Goal: Task Accomplishment & Management: Complete application form

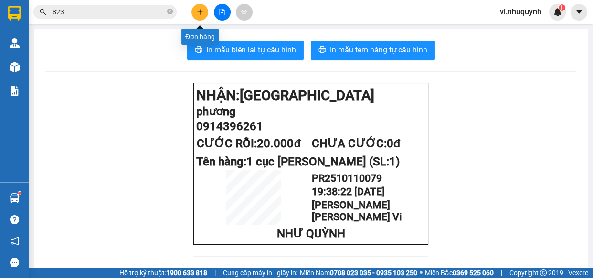
click at [202, 14] on icon "plus" at bounding box center [200, 12] width 7 height 7
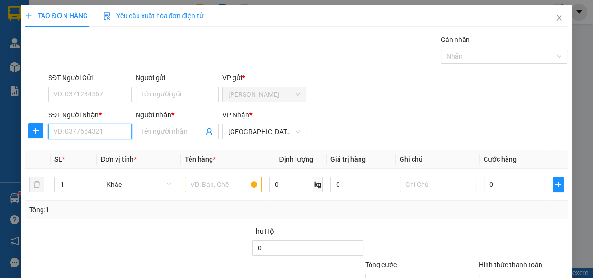
click at [90, 136] on input "SĐT Người Nhận *" at bounding box center [90, 131] width 84 height 15
type input "0982191143"
click at [112, 150] on div "0982191143 - HÂN" at bounding box center [88, 151] width 71 height 11
type input "HÂN"
type input "30.000"
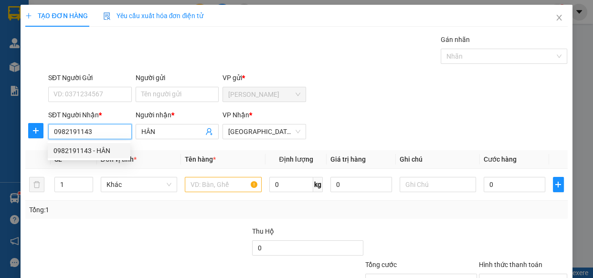
type input "30.000"
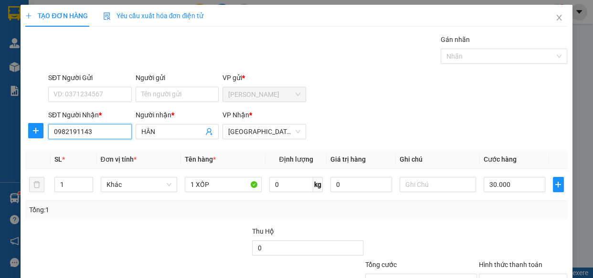
scroll to position [74, 0]
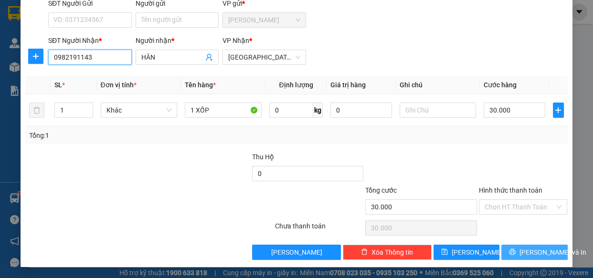
type input "0982191143"
click at [529, 254] on span "Lưu và In" at bounding box center [553, 252] width 67 height 11
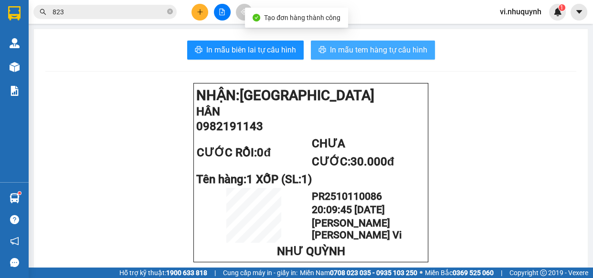
click at [351, 50] on span "In mẫu tem hàng tự cấu hình" at bounding box center [378, 50] width 97 height 12
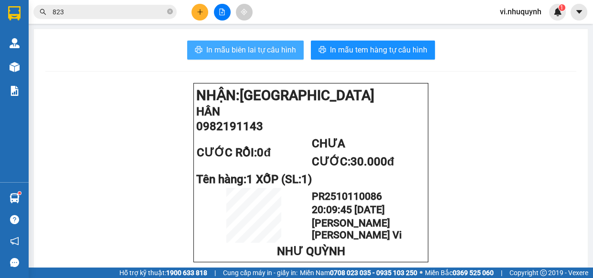
click at [250, 52] on span "In mẫu biên lai tự cấu hình" at bounding box center [251, 50] width 90 height 12
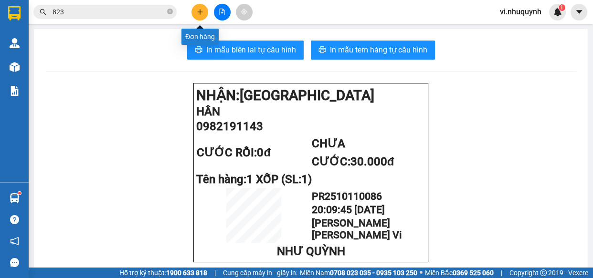
click at [198, 12] on icon "plus" at bounding box center [200, 12] width 7 height 7
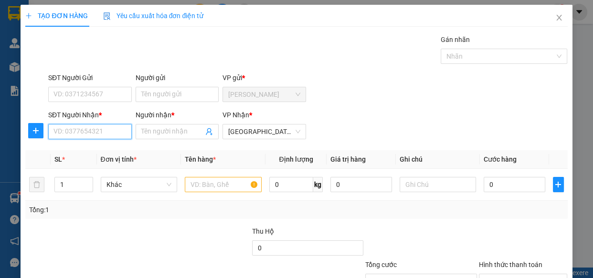
click at [96, 134] on input "SĐT Người Nhận *" at bounding box center [90, 131] width 84 height 15
type input "0911111742"
click at [95, 152] on div "0911111742 - như" at bounding box center [88, 151] width 71 height 11
type input "như"
type input "20.000"
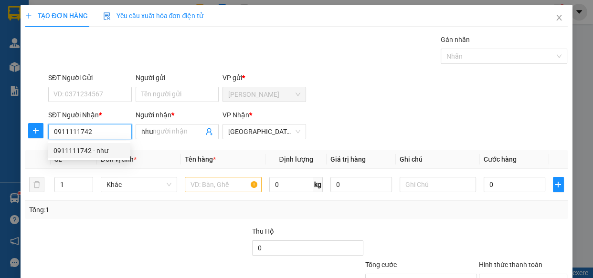
type input "20.000"
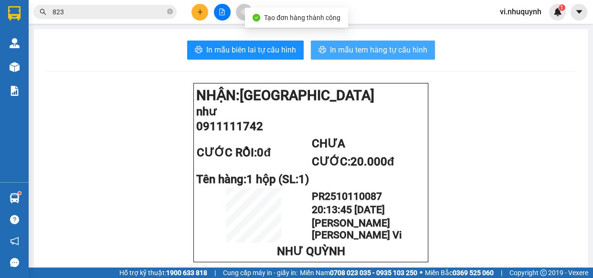
click at [362, 50] on span "In mẫu tem hàng tự cấu hình" at bounding box center [378, 50] width 97 height 12
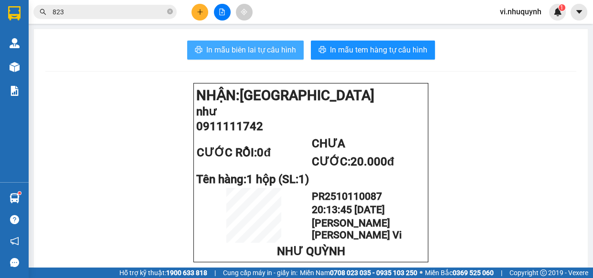
click at [249, 43] on button "In mẫu biên lai tự cấu hình" at bounding box center [245, 50] width 117 height 19
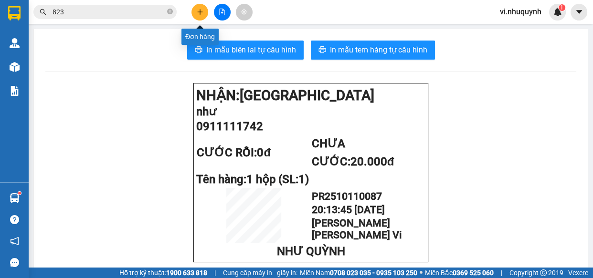
click at [199, 11] on icon "plus" at bounding box center [200, 12] width 7 height 7
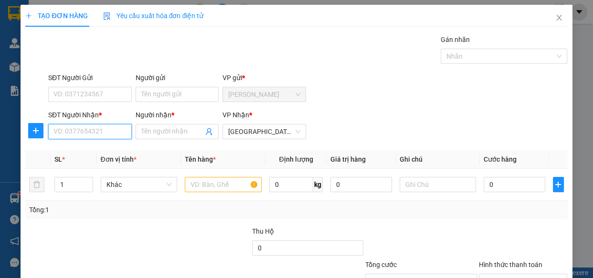
click at [94, 136] on input "SĐT Người Nhận *" at bounding box center [90, 131] width 84 height 15
type input "0913137536"
click at [103, 152] on div "0913137536 - TRÂN" at bounding box center [88, 151] width 71 height 11
type input "TRÂN"
type input "30.000"
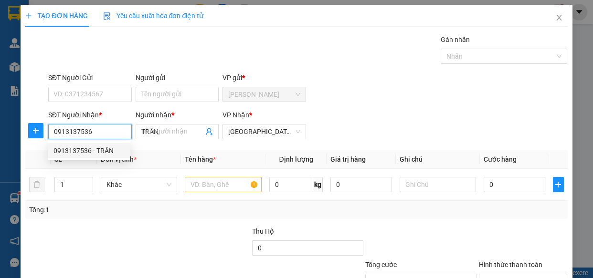
type input "30.000"
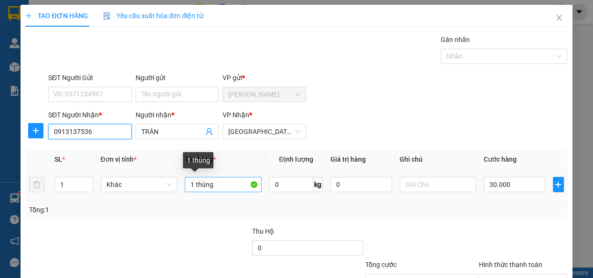
type input "0913137536"
drag, startPoint x: 212, startPoint y: 184, endPoint x: 195, endPoint y: 188, distance: 17.5
click at [195, 188] on input "1 thùng" at bounding box center [223, 184] width 77 height 15
type input "1 xốp"
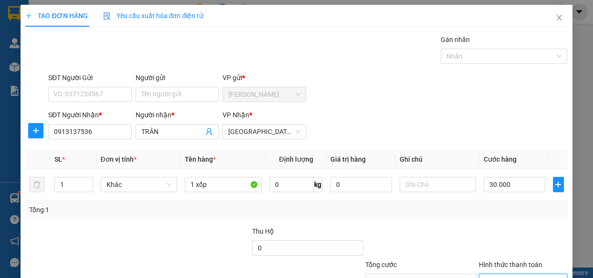
click at [508, 275] on input "Hình thức thanh toán" at bounding box center [520, 282] width 71 height 14
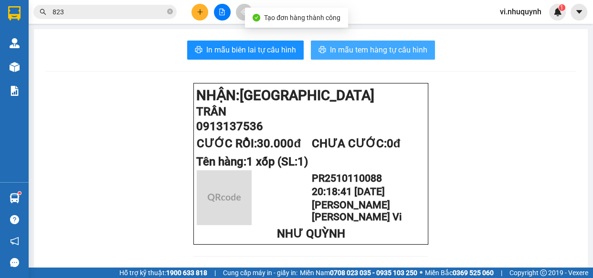
click at [362, 50] on span "In mẫu tem hàng tự cấu hình" at bounding box center [378, 50] width 97 height 12
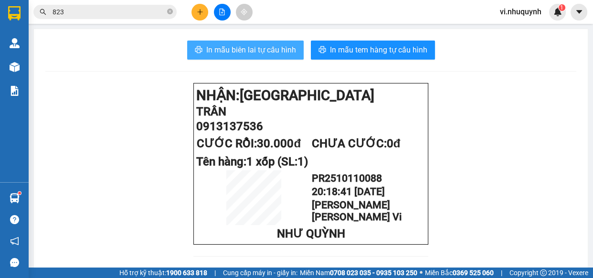
click at [253, 41] on button "In mẫu biên lai tự cấu hình" at bounding box center [245, 50] width 117 height 19
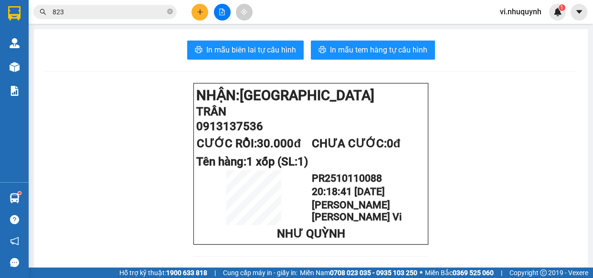
click at [199, 11] on icon "plus" at bounding box center [199, 11] width 5 height 0
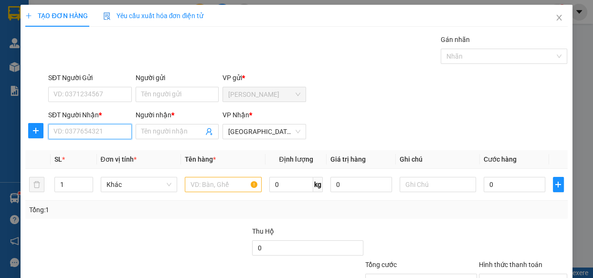
click at [81, 135] on input "SĐT Người Nhận *" at bounding box center [90, 131] width 84 height 15
type input "0345637723"
click at [153, 131] on input "Người nhận *" at bounding box center [172, 132] width 63 height 11
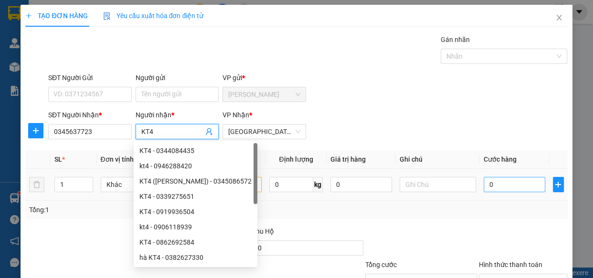
type input "KT4"
click at [503, 189] on input "0" at bounding box center [515, 184] width 62 height 15
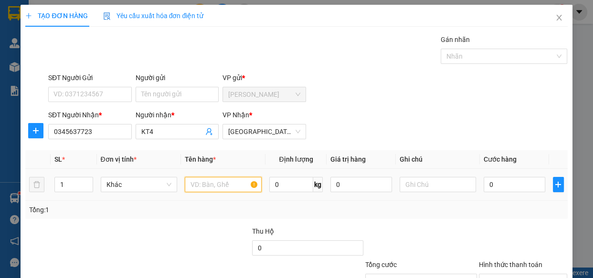
click at [197, 186] on input "text" at bounding box center [223, 184] width 77 height 15
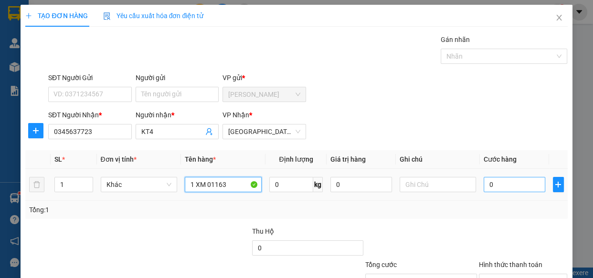
type input "1 XM 01163"
click at [497, 186] on input "0" at bounding box center [515, 184] width 62 height 15
type input "2"
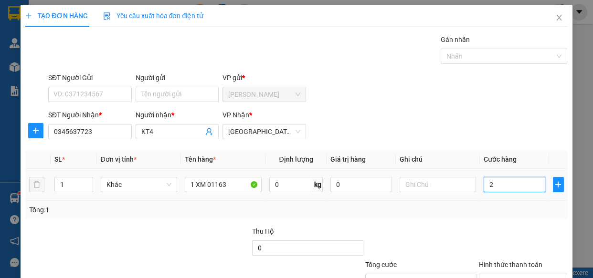
type input "25"
type input "250"
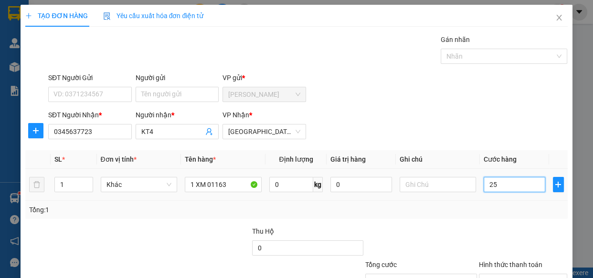
type input "250"
type input "2.500"
type input "25.000"
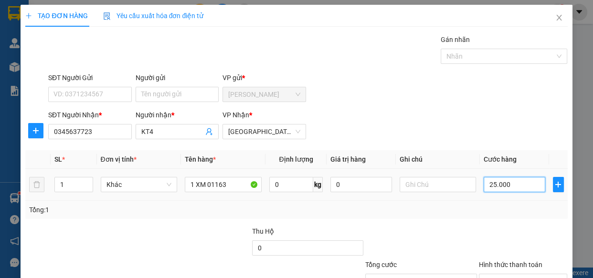
type input "25.000"
type input "250.000"
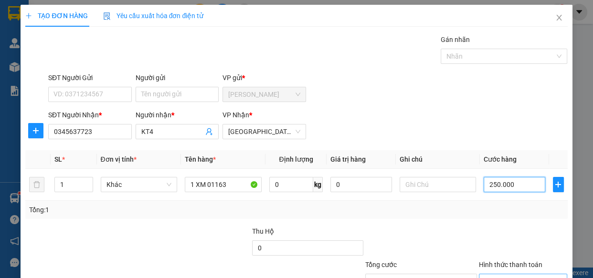
type input "250.000"
click at [502, 275] on input "Hình thức thanh toán" at bounding box center [520, 282] width 71 height 14
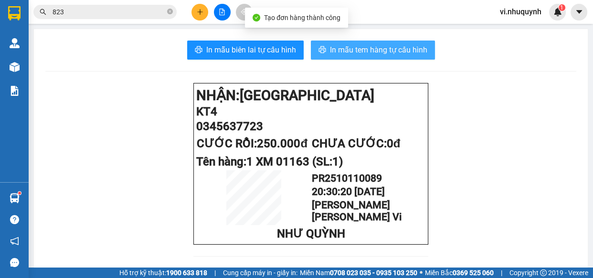
click at [356, 49] on span "In mẫu tem hàng tự cấu hình" at bounding box center [378, 50] width 97 height 12
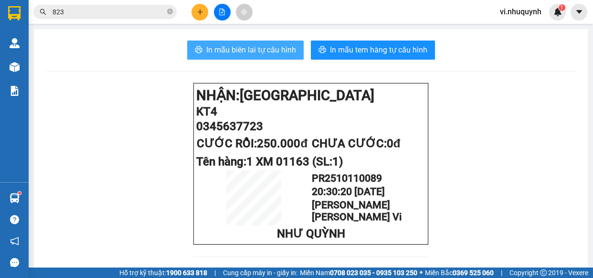
click at [258, 53] on span "In mẫu biên lai tự cấu hình" at bounding box center [251, 50] width 90 height 12
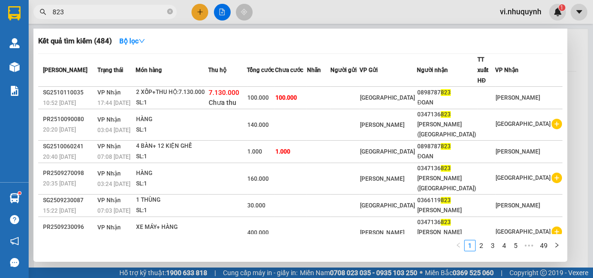
click at [136, 13] on input "823" at bounding box center [109, 12] width 113 height 11
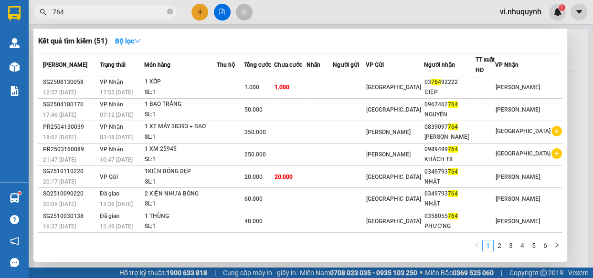
type input "764"
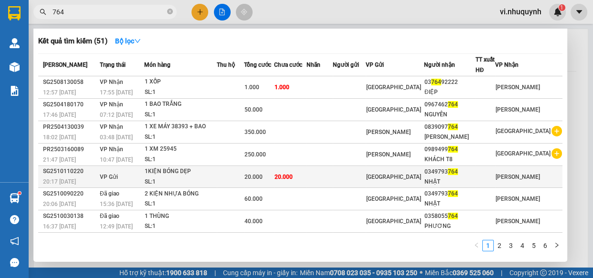
click at [464, 169] on div "0349793 764" at bounding box center [449, 172] width 51 height 10
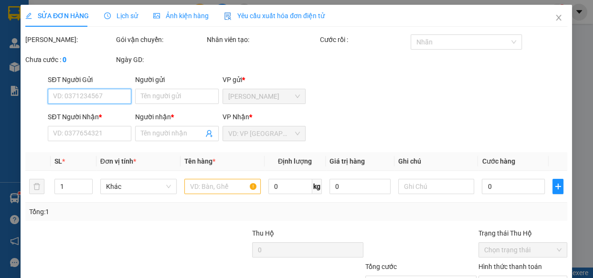
type input "0349793764"
type input "NHẬT"
type input "20.000"
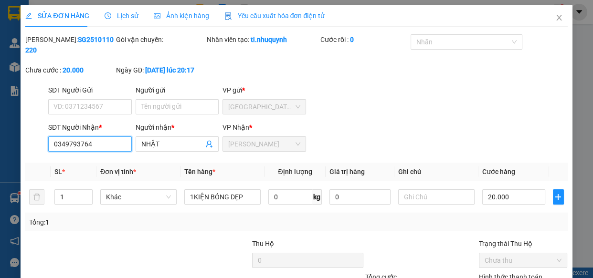
click at [110, 143] on input "0349793764" at bounding box center [90, 144] width 84 height 15
click at [555, 15] on icon "close" at bounding box center [559, 18] width 8 height 8
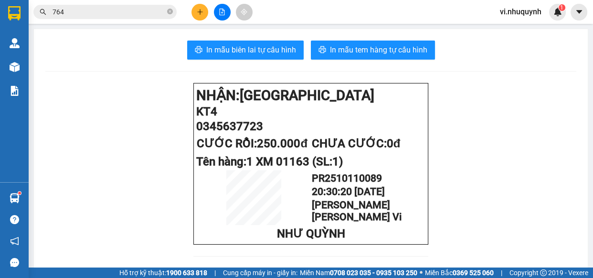
click at [168, 9] on icon "close-circle" at bounding box center [170, 12] width 6 height 6
click at [103, 12] on input "text" at bounding box center [109, 12] width 113 height 11
paste input "0349793764"
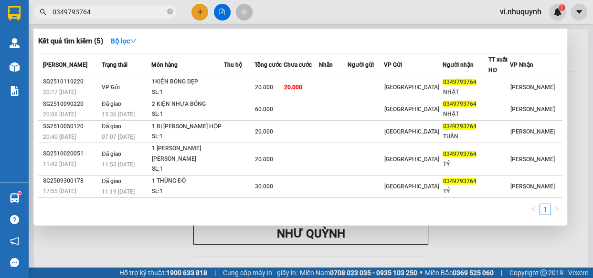
drag, startPoint x: 93, startPoint y: 14, endPoint x: 48, endPoint y: 14, distance: 44.9
click at [47, 14] on span "0349793764" at bounding box center [104, 12] width 143 height 14
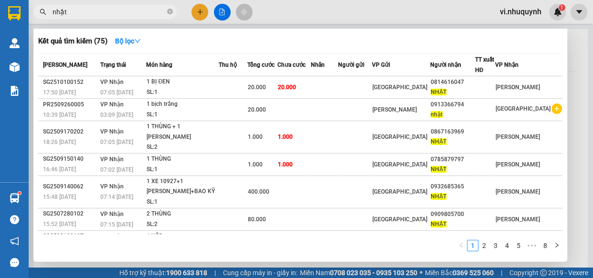
drag, startPoint x: 76, startPoint y: 12, endPoint x: 23, endPoint y: 32, distance: 57.0
click at [24, 29] on section "Kết quả tìm kiếm ( 75 ) Bộ lọc Mã ĐH Trạng thái Món hàng Thu hộ Tổng cước Chưa …" at bounding box center [296, 139] width 593 height 278
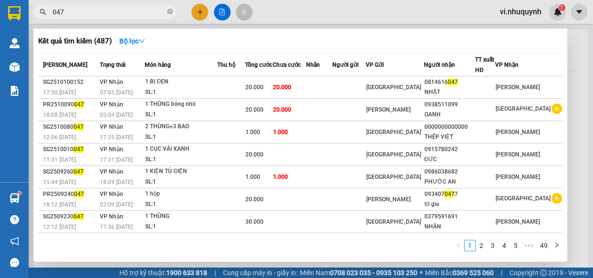
click at [83, 12] on input "047" at bounding box center [109, 12] width 113 height 11
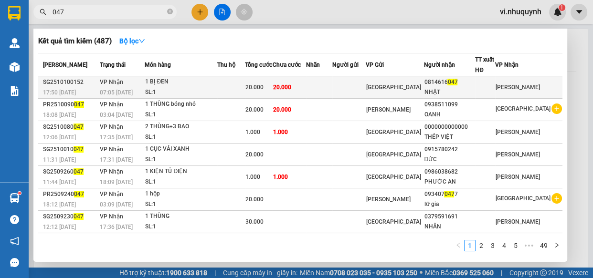
type input "047"
click at [457, 85] on span "047" at bounding box center [452, 82] width 10 height 7
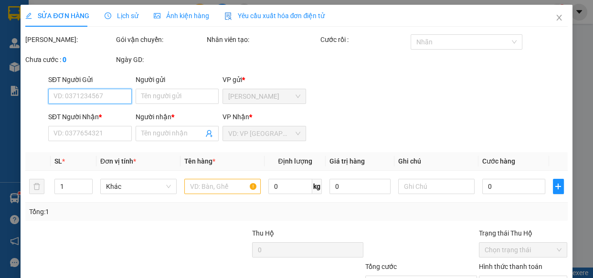
type input "0814616047"
type input "NHẬT"
type input "20.000"
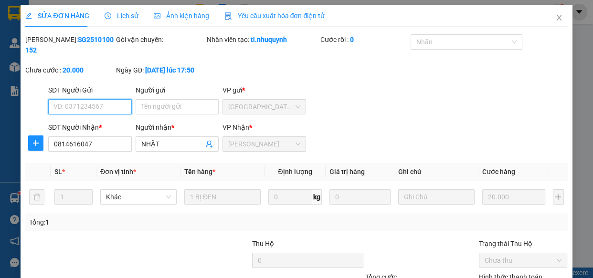
type input "0"
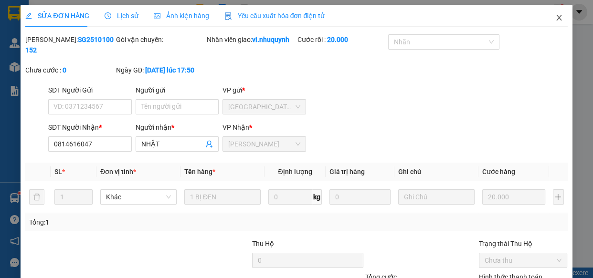
click at [555, 21] on icon "close" at bounding box center [559, 18] width 8 height 8
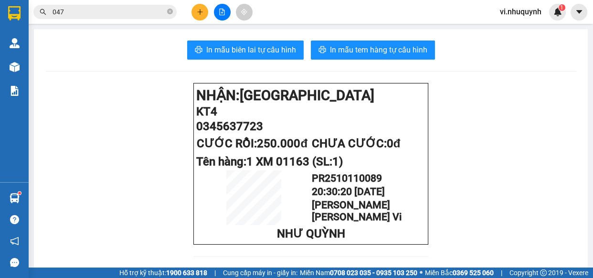
click at [102, 15] on input "047" at bounding box center [109, 12] width 113 height 11
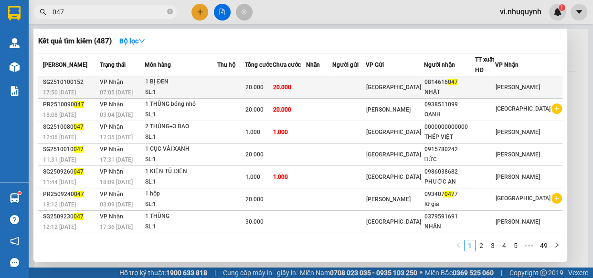
click at [461, 83] on div "0814616 047" at bounding box center [449, 82] width 51 height 10
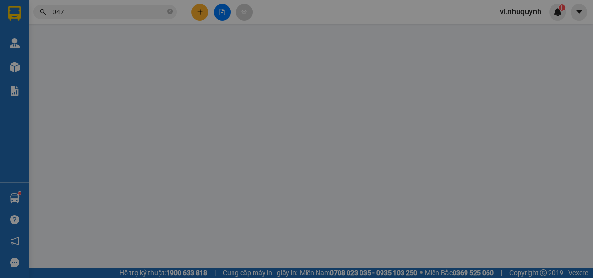
type input "0814616047"
type input "NHẬT"
type input "20.000"
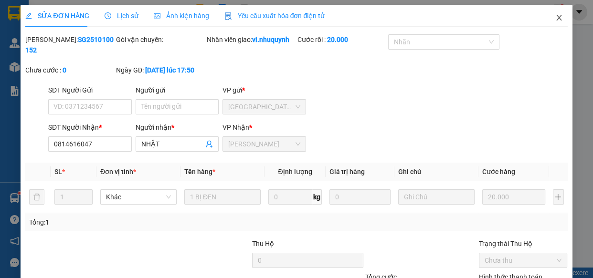
click at [556, 18] on icon "close" at bounding box center [558, 18] width 5 height 6
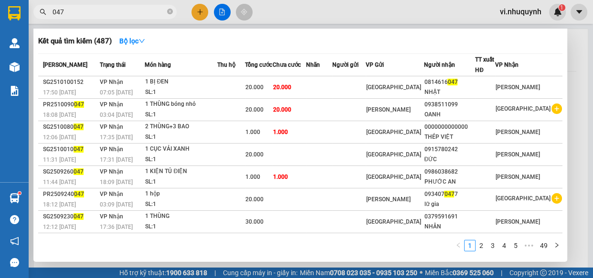
click at [82, 9] on input "047" at bounding box center [109, 12] width 113 height 11
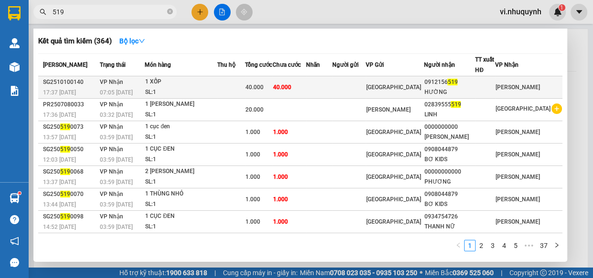
type input "519"
click at [465, 88] on div "HƯỜNG" at bounding box center [449, 92] width 51 height 10
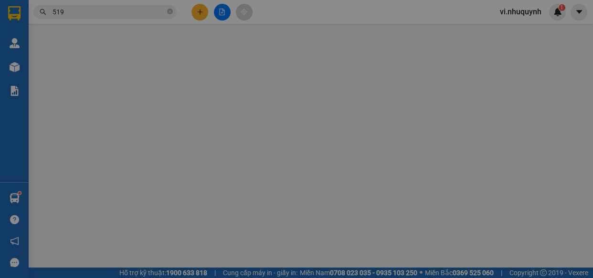
type input "0912156519"
type input "HƯỜNG"
type input "40.000"
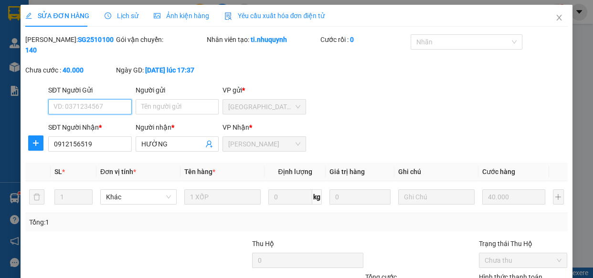
drag, startPoint x: 497, startPoint y: 224, endPoint x: 417, endPoint y: 253, distance: 84.4
type input "0"
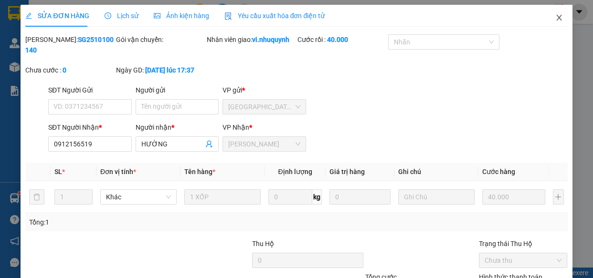
click at [556, 19] on icon "close" at bounding box center [558, 18] width 5 height 6
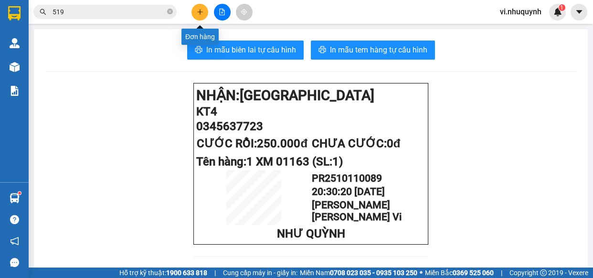
click at [197, 16] on button at bounding box center [199, 12] width 17 height 17
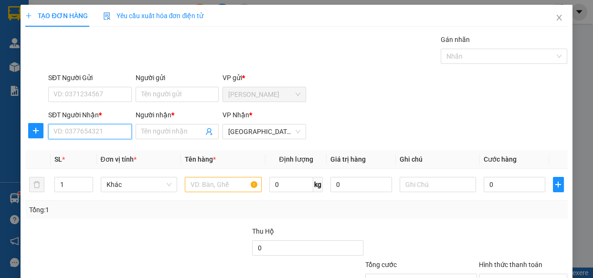
click at [89, 129] on input "SĐT Người Nhận *" at bounding box center [90, 131] width 84 height 15
click at [163, 133] on input "Người nhận *" at bounding box center [172, 132] width 63 height 11
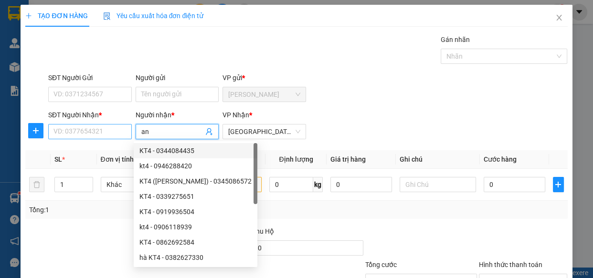
type input "an"
click at [105, 134] on input "SĐT Người Nhận *" at bounding box center [90, 131] width 84 height 15
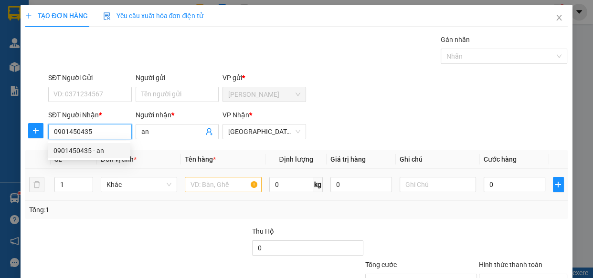
type input "0901450435"
click at [224, 183] on input "text" at bounding box center [223, 184] width 77 height 15
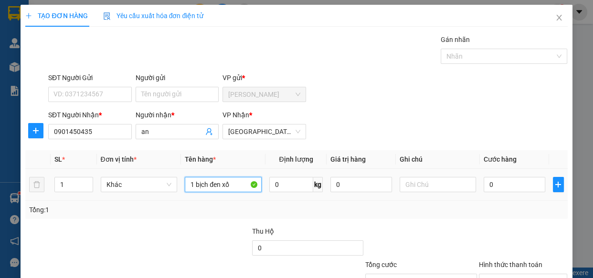
type input "1 bịch đen xốp"
click at [505, 183] on input "0" at bounding box center [515, 184] width 62 height 15
click at [500, 275] on input "Hình thức thanh toán" at bounding box center [520, 282] width 71 height 14
drag, startPoint x: 501, startPoint y: 224, endPoint x: 520, endPoint y: 248, distance: 31.2
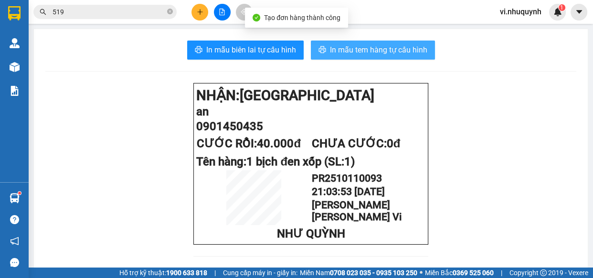
click at [369, 50] on span "In mẫu tem hàng tự cấu hình" at bounding box center [378, 50] width 97 height 12
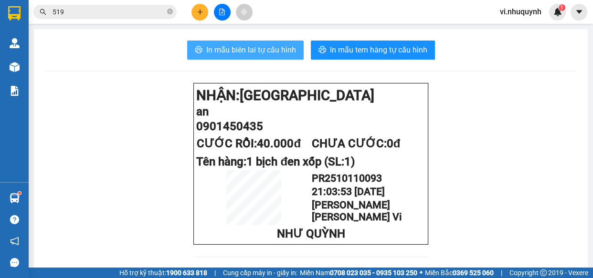
click at [229, 49] on span "In mẫu biên lai tự cấu hình" at bounding box center [251, 50] width 90 height 12
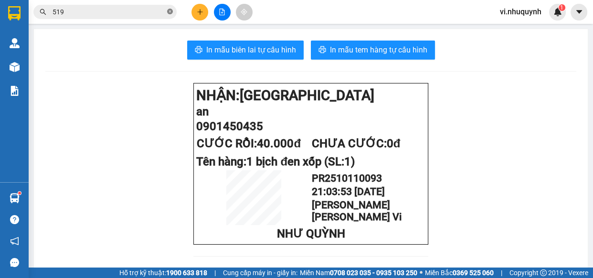
click at [169, 11] on icon "close-circle" at bounding box center [170, 12] width 6 height 6
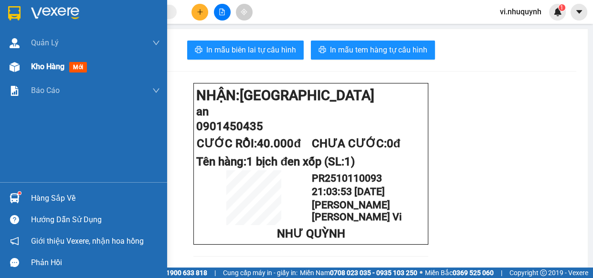
click at [40, 65] on span "Kho hàng" at bounding box center [47, 66] width 33 height 9
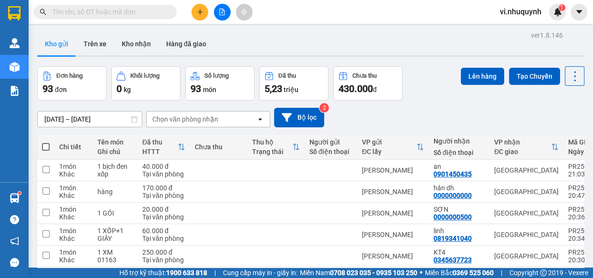
click at [47, 145] on span at bounding box center [46, 147] width 8 height 8
click at [46, 142] on input "checkbox" at bounding box center [46, 142] width 0 height 0
checkbox input "true"
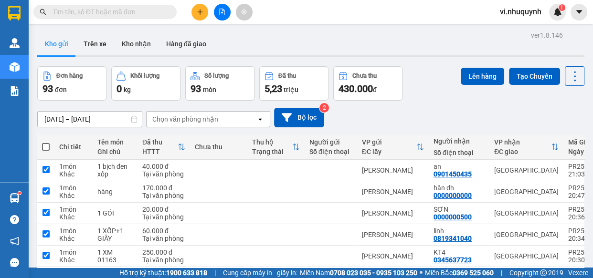
checkbox input "true"
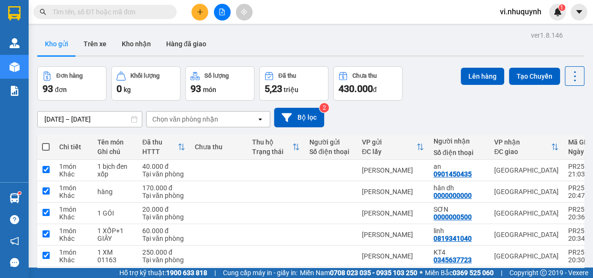
checkbox input "true"
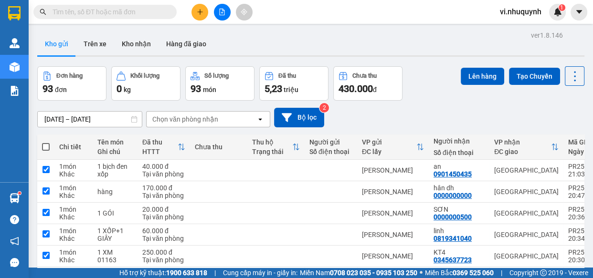
checkbox input "true"
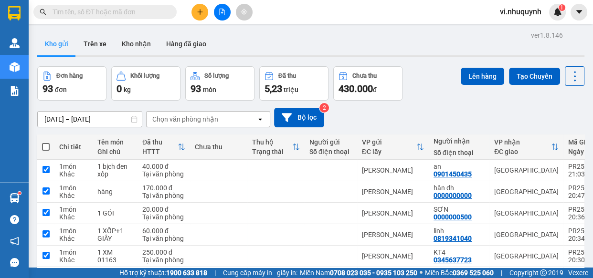
checkbox input "true"
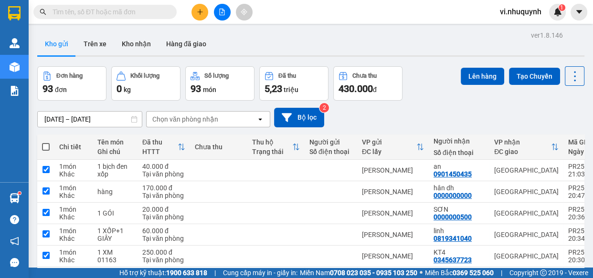
checkbox input "true"
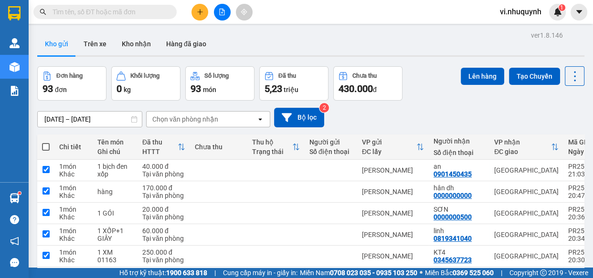
checkbox input "true"
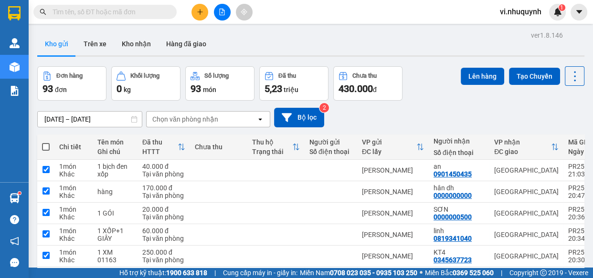
checkbox input "true"
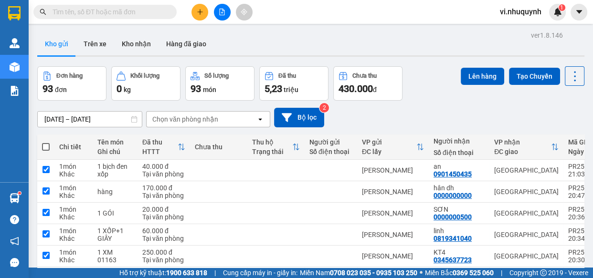
checkbox input "true"
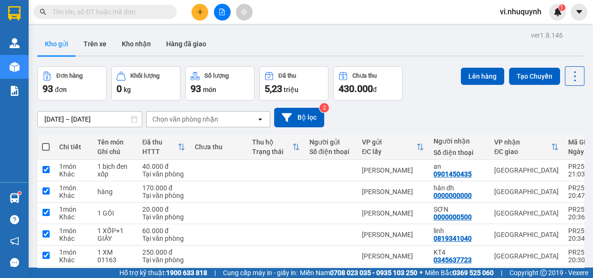
checkbox input "true"
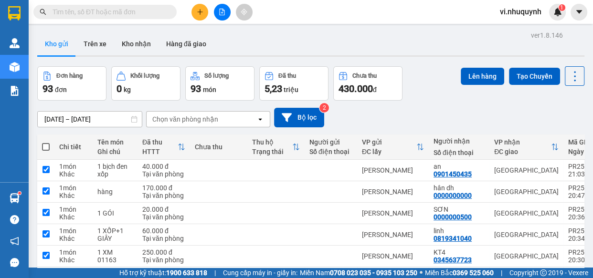
checkbox input "true"
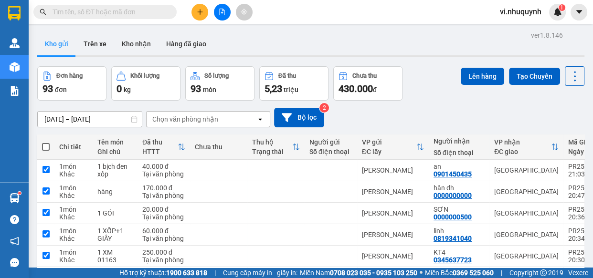
checkbox input "true"
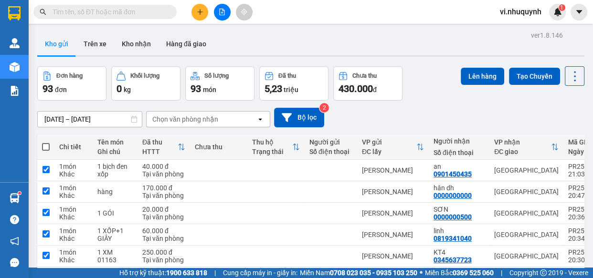
checkbox input "true"
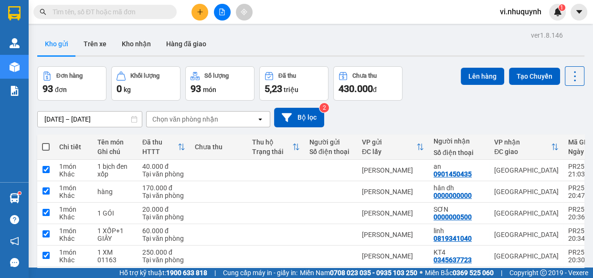
checkbox input "true"
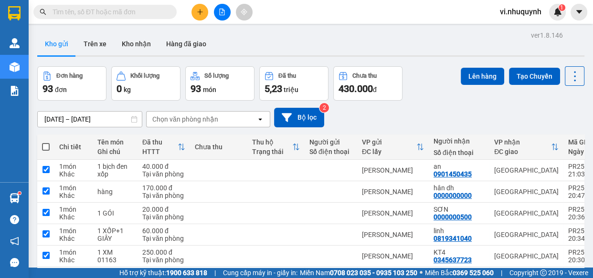
checkbox input "true"
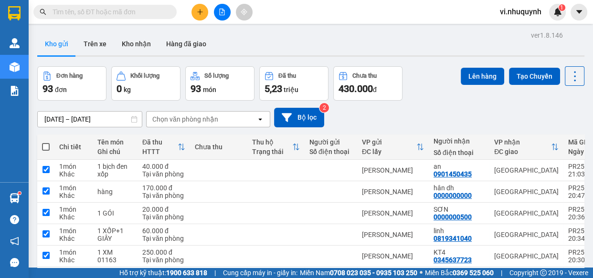
checkbox input "true"
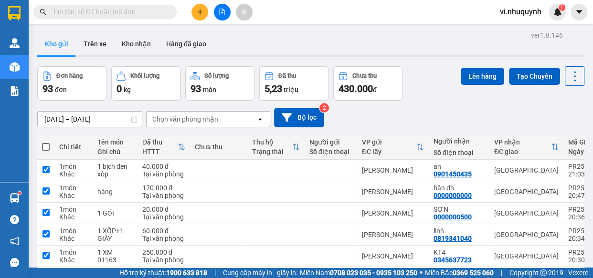
checkbox input "true"
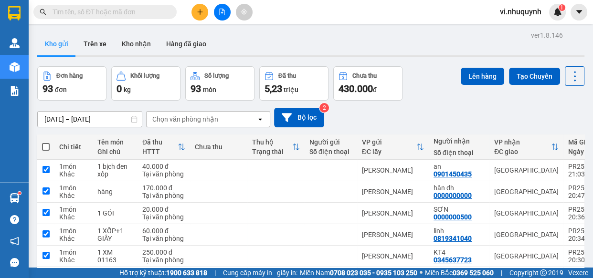
checkbox input "true"
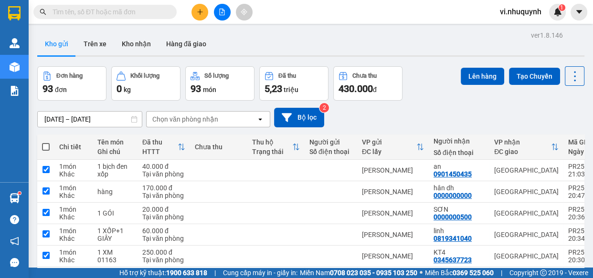
checkbox input "true"
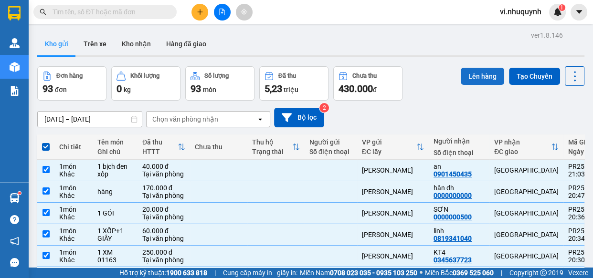
click at [474, 75] on button "Lên hàng" at bounding box center [482, 76] width 43 height 17
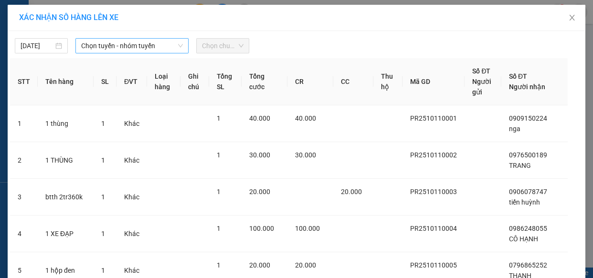
click at [158, 48] on span "Chọn tuyến - nhóm tuyến" at bounding box center [132, 46] width 102 height 14
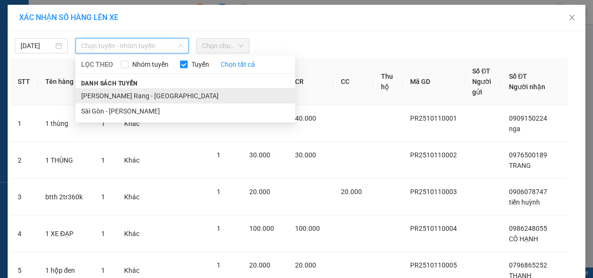
click at [113, 91] on li "Phan Rang - Sài Gòn" at bounding box center [185, 95] width 220 height 15
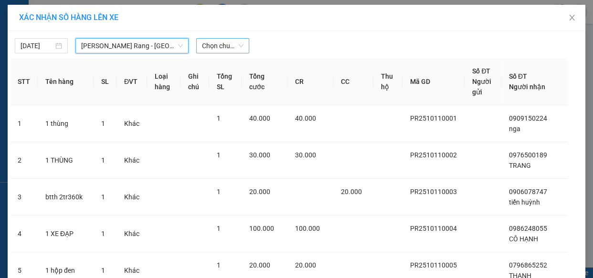
click at [232, 49] on span "Chọn chuyến" at bounding box center [223, 46] width 42 height 14
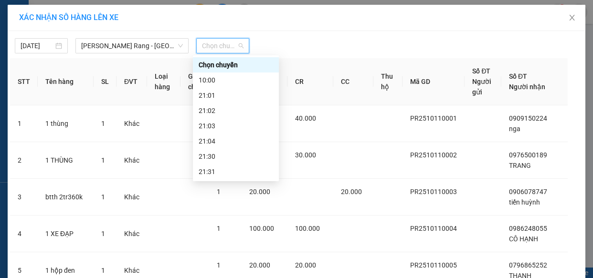
click at [212, 182] on div "22:00" at bounding box center [236, 187] width 74 height 11
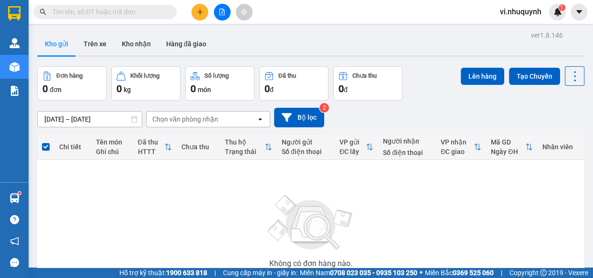
click at [519, 12] on span "vi.nhuquynh" at bounding box center [520, 12] width 57 height 12
click at [514, 28] on span "Đăng xuất" at bounding box center [526, 29] width 40 height 11
